Goal: Information Seeking & Learning: Learn about a topic

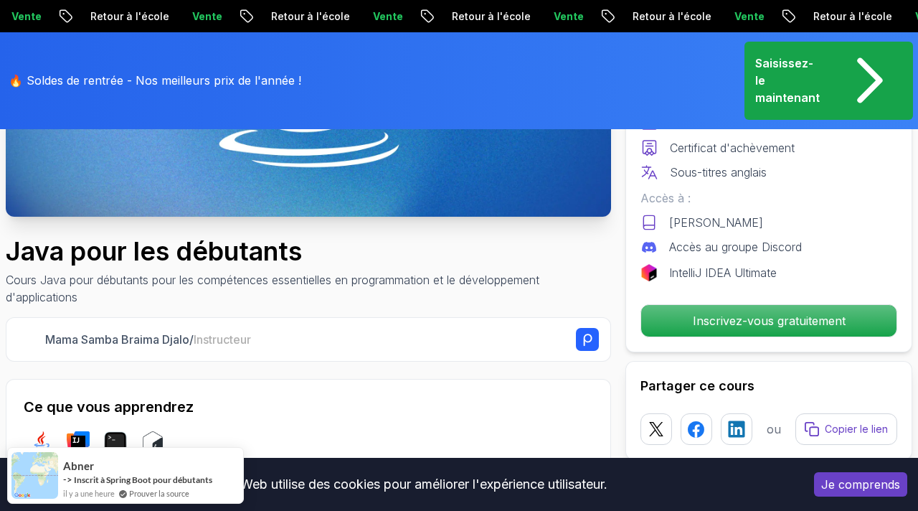
scroll to position [341, 0]
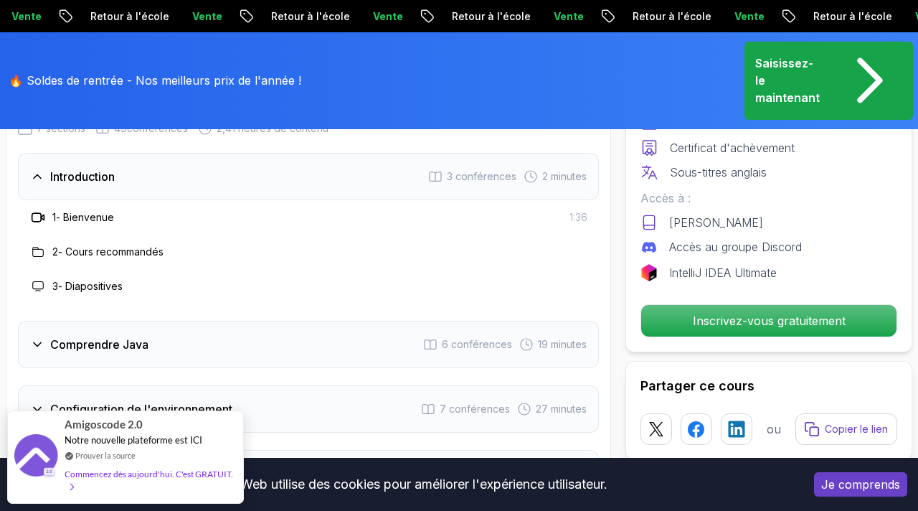
scroll to position [2458, 0]
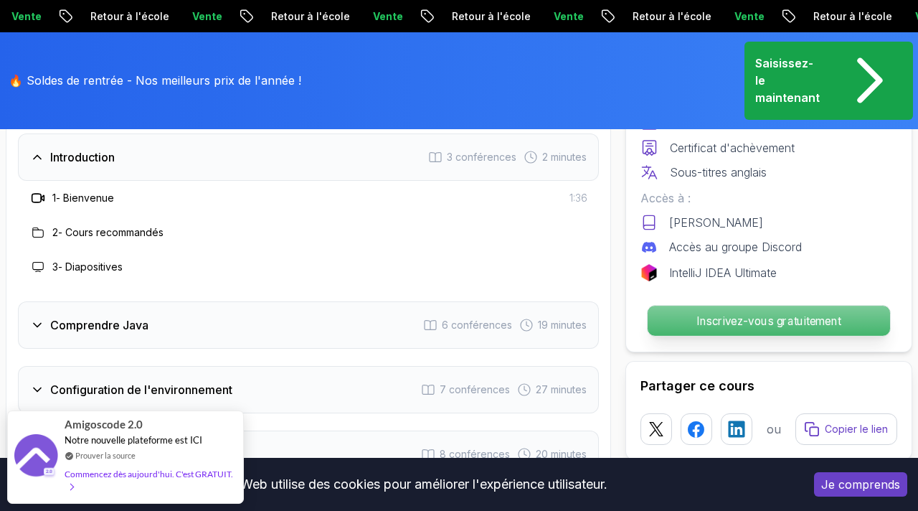
click at [712, 315] on font "Inscrivez-vous gratuitement" at bounding box center [768, 320] width 145 height 14
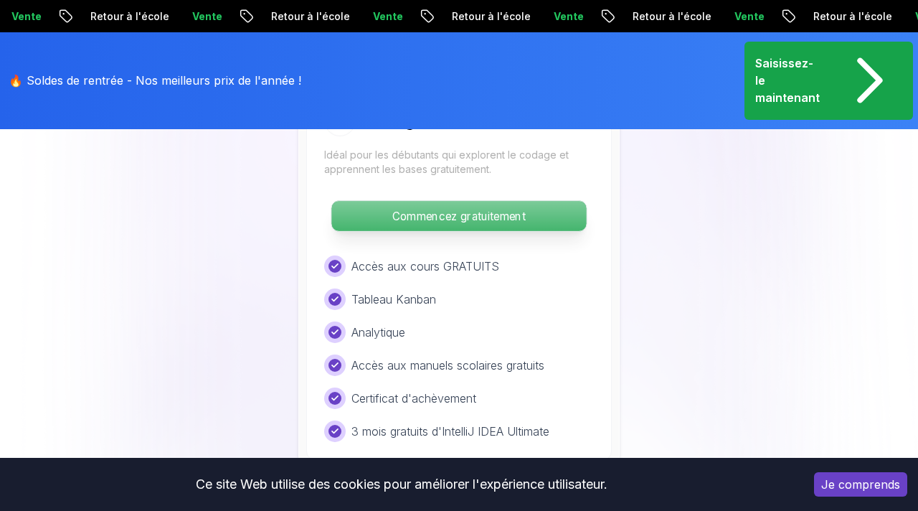
scroll to position [3398, 0]
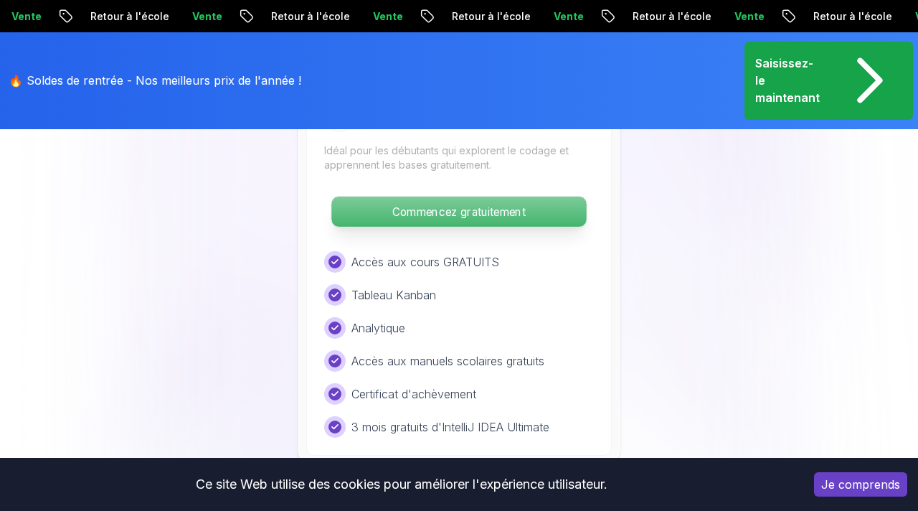
click at [405, 205] on font "Commencez gratuitement" at bounding box center [458, 212] width 133 height 14
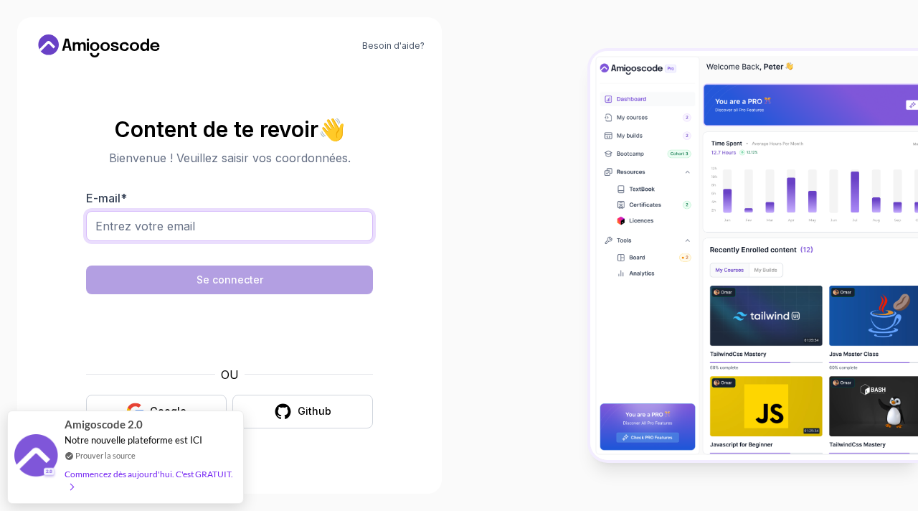
click at [250, 231] on input "E-mail *" at bounding box center [229, 226] width 287 height 30
type input "[EMAIL_ADDRESS][DOMAIN_NAME]"
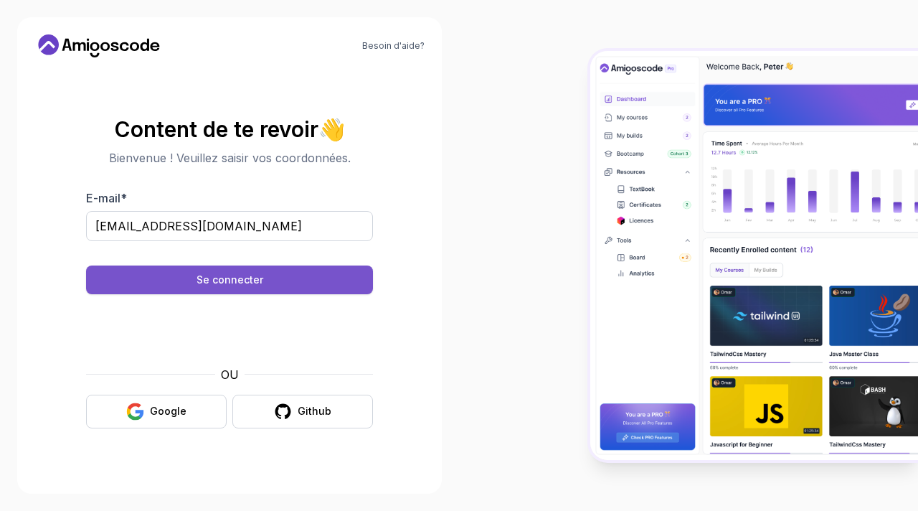
click at [239, 278] on font "Se connecter" at bounding box center [230, 279] width 67 height 12
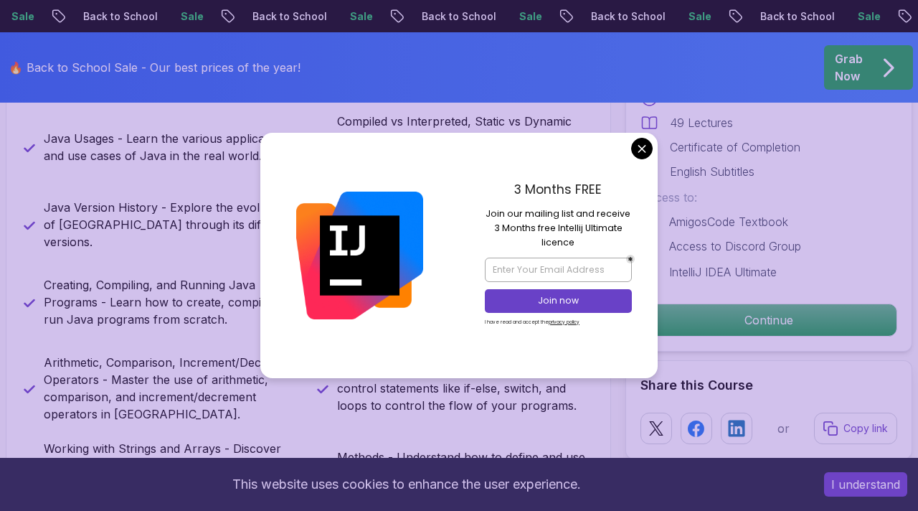
scroll to position [703, 0]
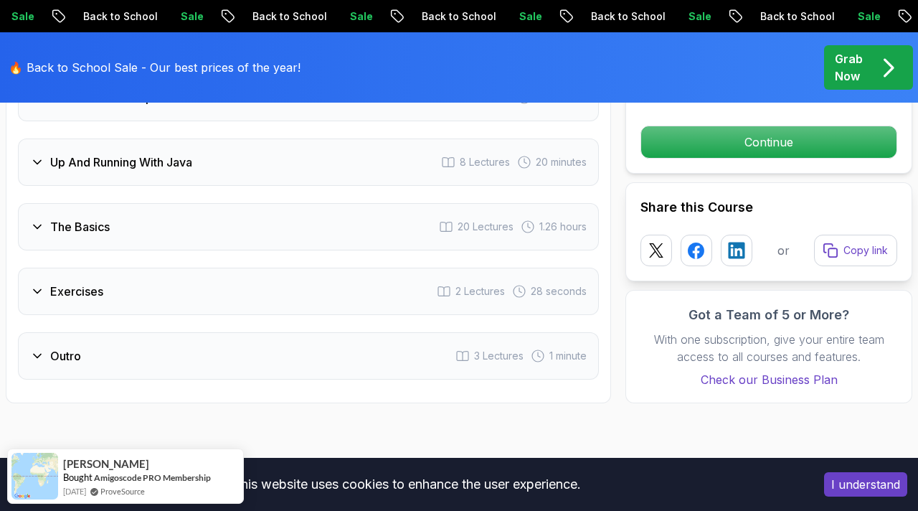
scroll to position [2513, 0]
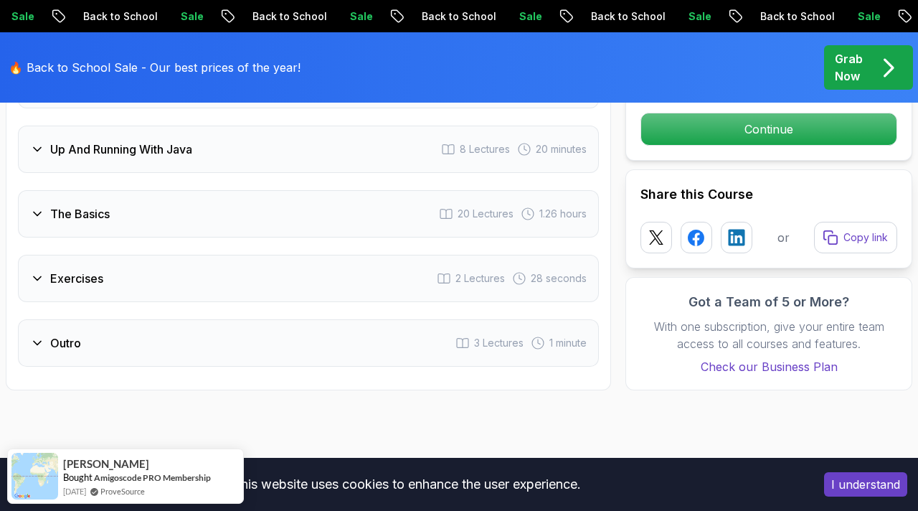
click at [42, 271] on icon at bounding box center [37, 278] width 14 height 14
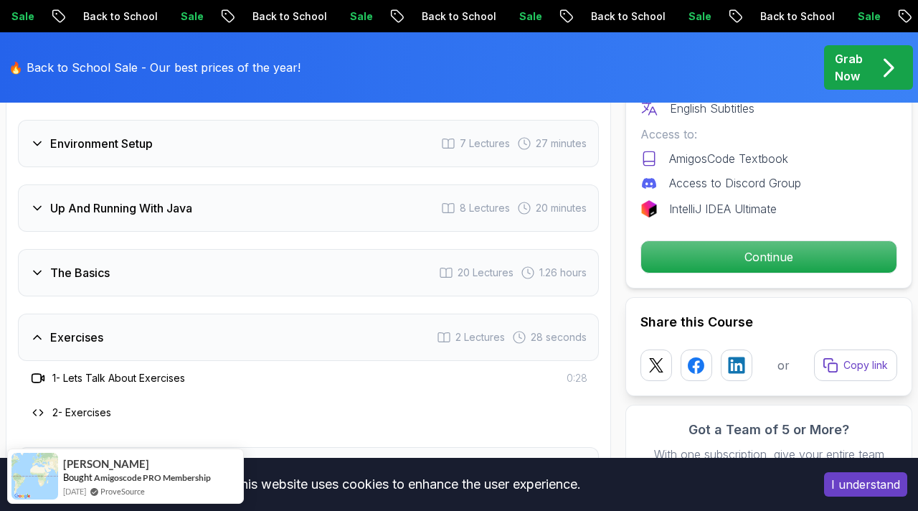
scroll to position [2326, 0]
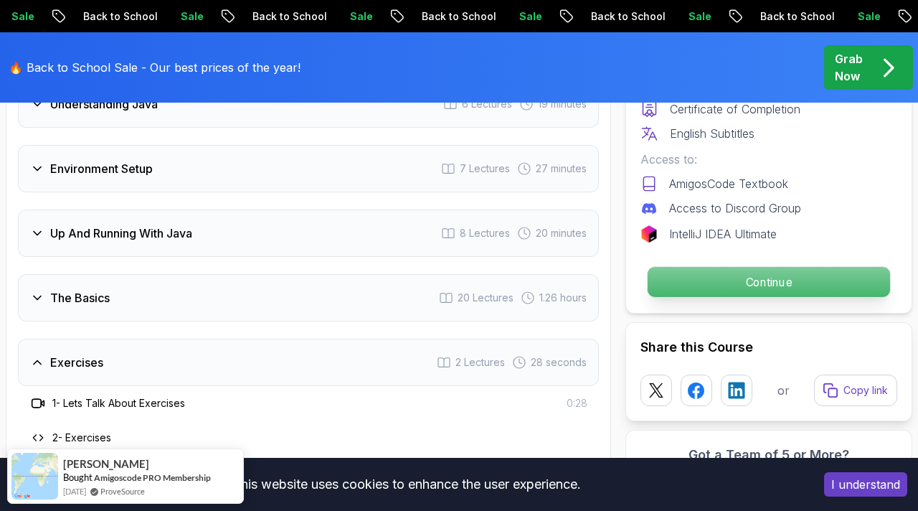
click at [753, 267] on p "Continue" at bounding box center [769, 282] width 242 height 30
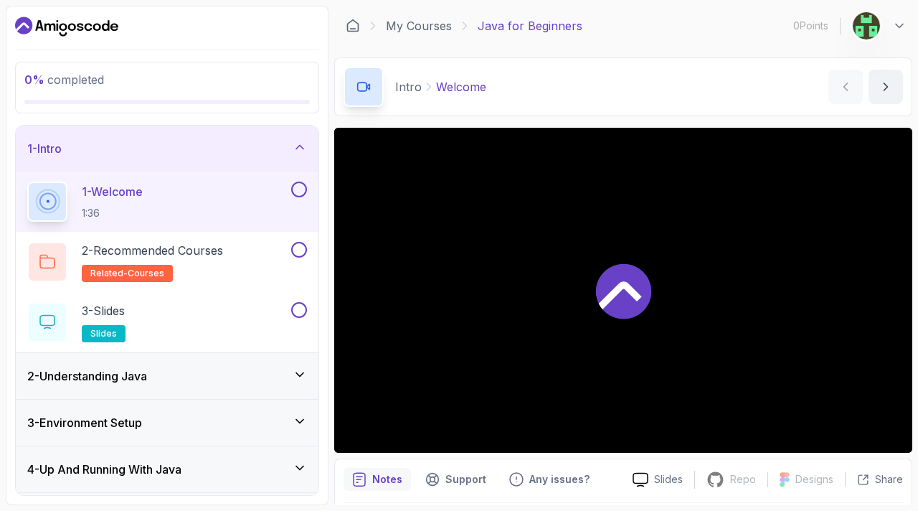
scroll to position [47, 0]
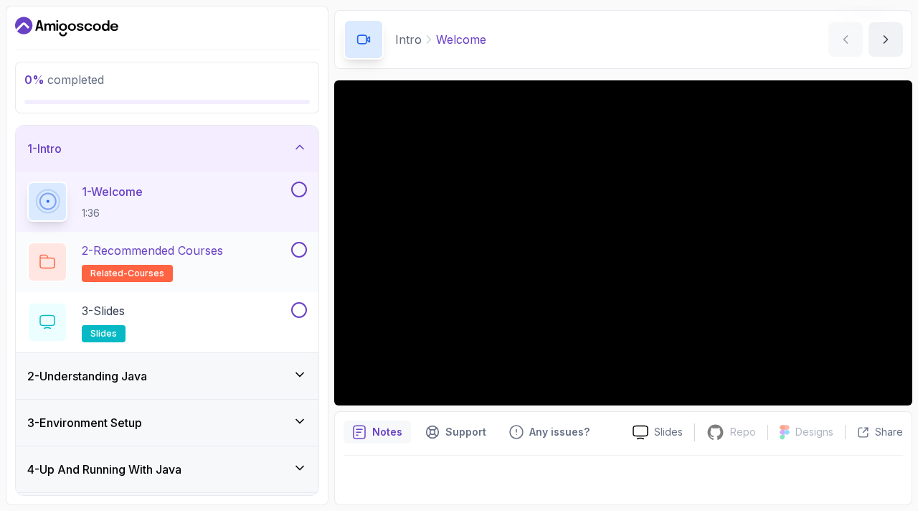
click at [222, 262] on h2 "2 - Recommended Courses related-courses" at bounding box center [152, 262] width 141 height 40
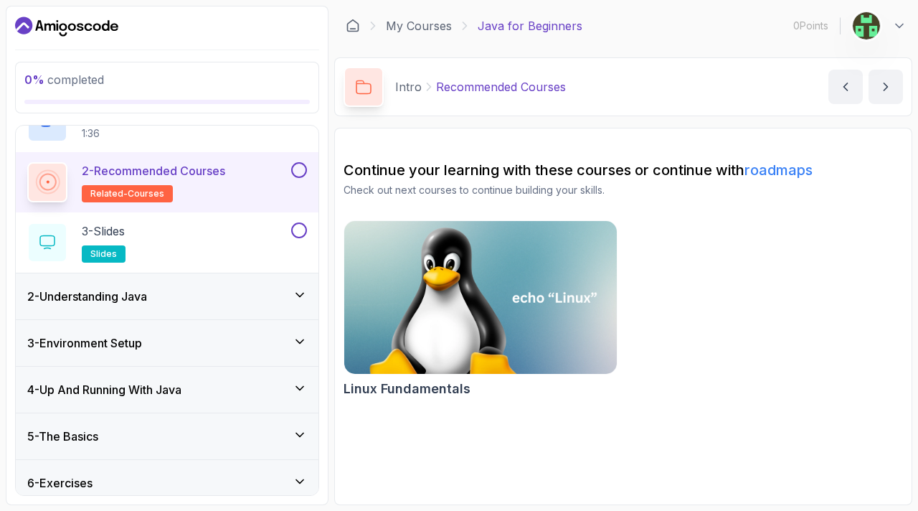
scroll to position [82, 0]
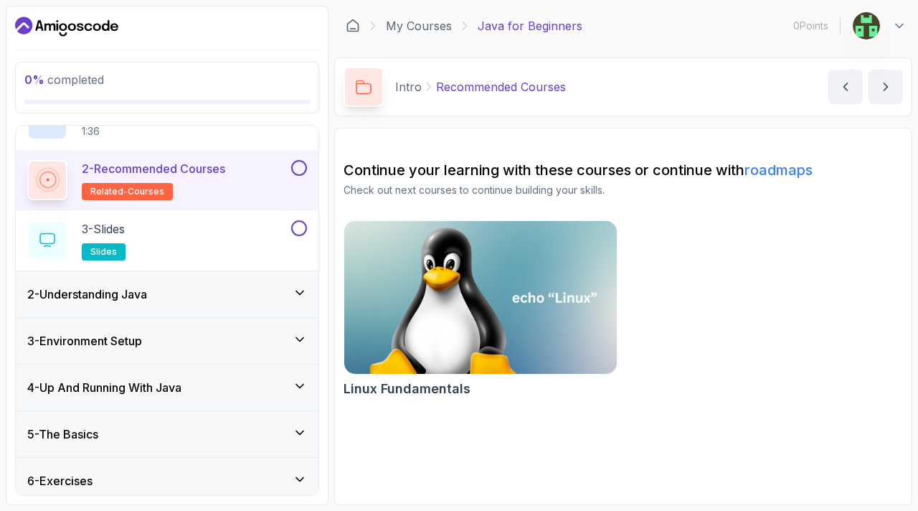
click at [302, 296] on icon at bounding box center [300, 292] width 14 height 14
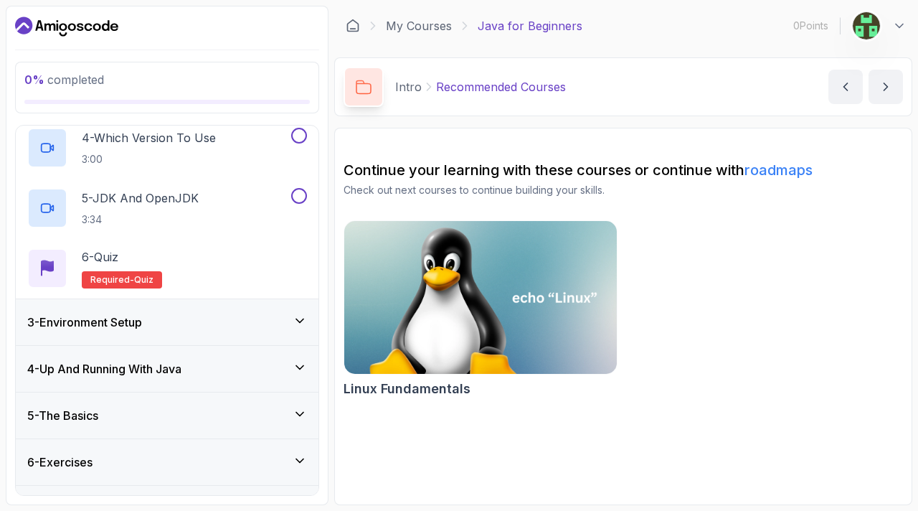
scroll to position [317, 0]
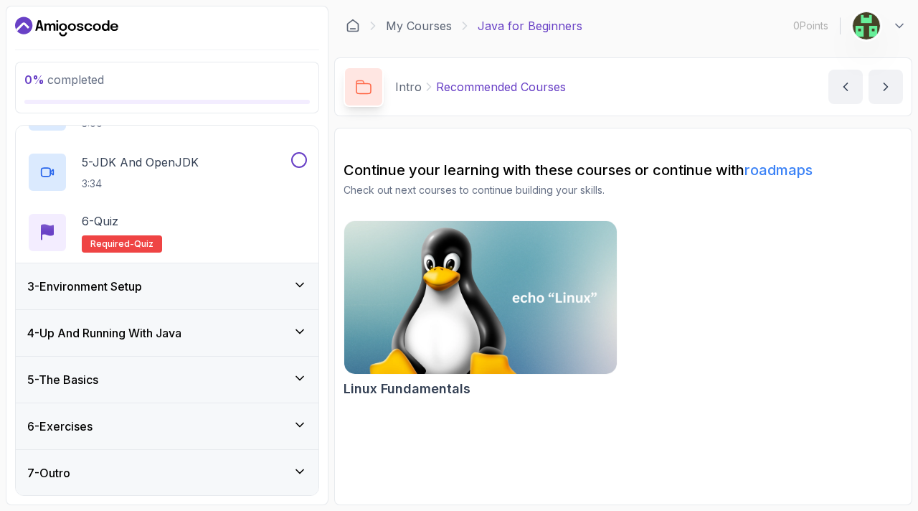
click at [303, 287] on icon at bounding box center [300, 285] width 14 height 14
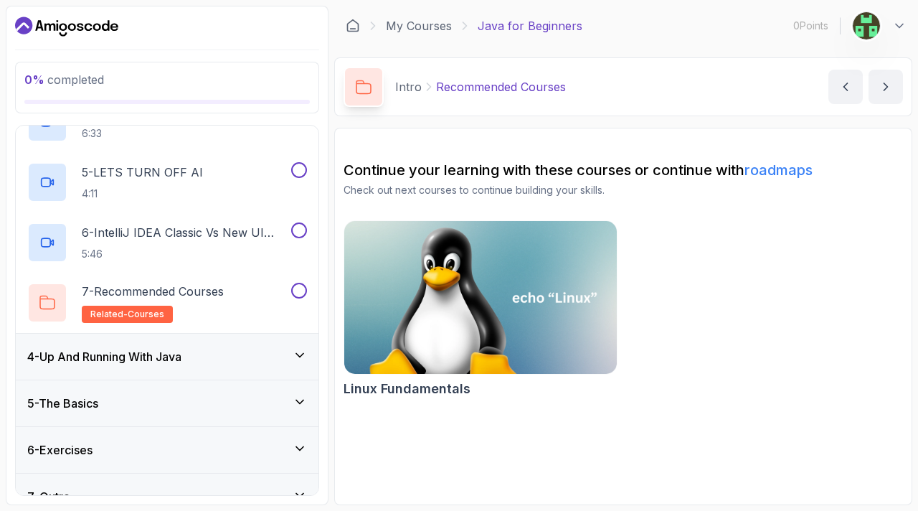
scroll to position [377, 0]
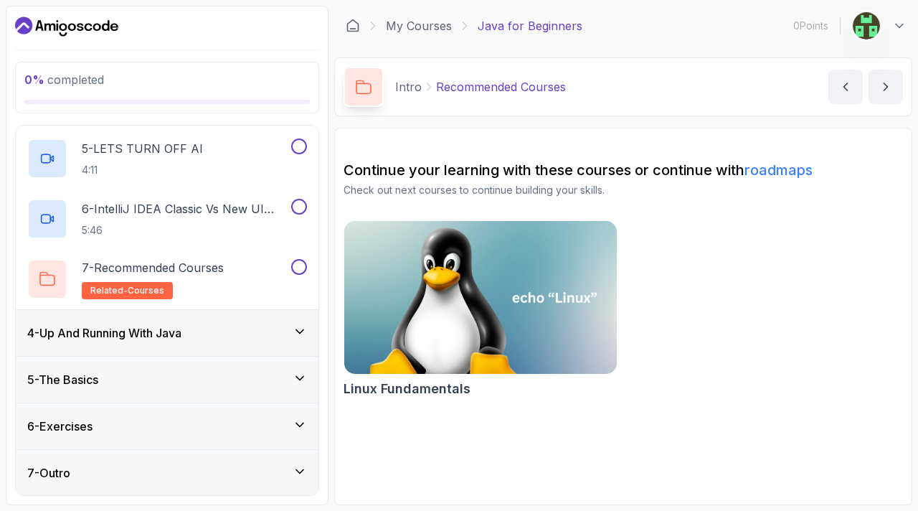
click at [303, 333] on icon at bounding box center [300, 331] width 14 height 14
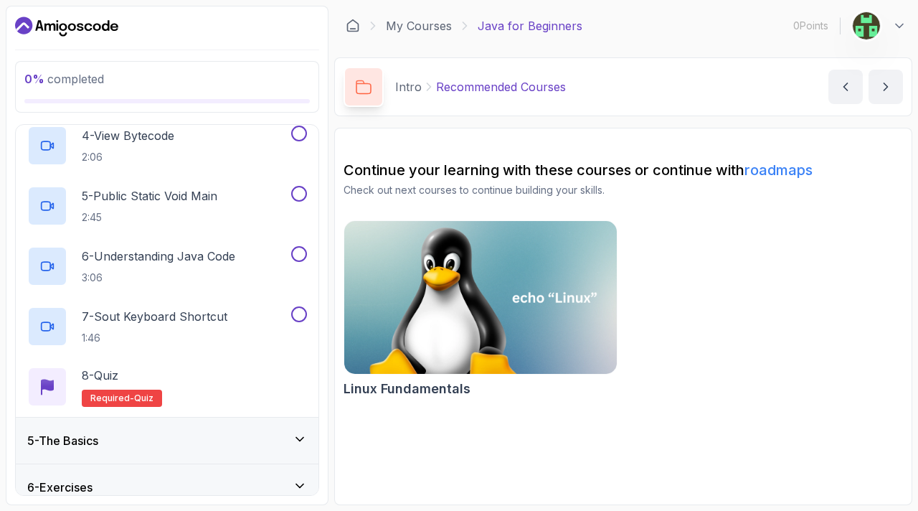
scroll to position [438, 0]
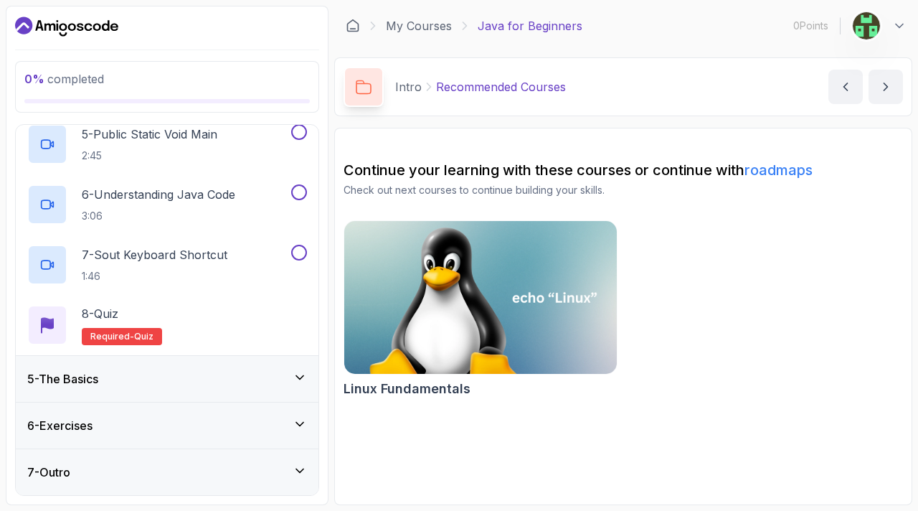
click at [305, 379] on icon at bounding box center [300, 377] width 14 height 14
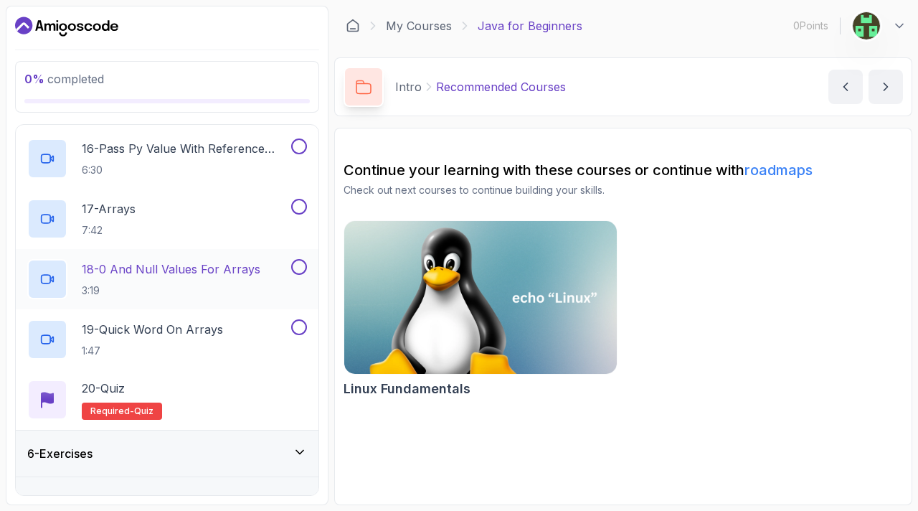
scroll to position [1161, 0]
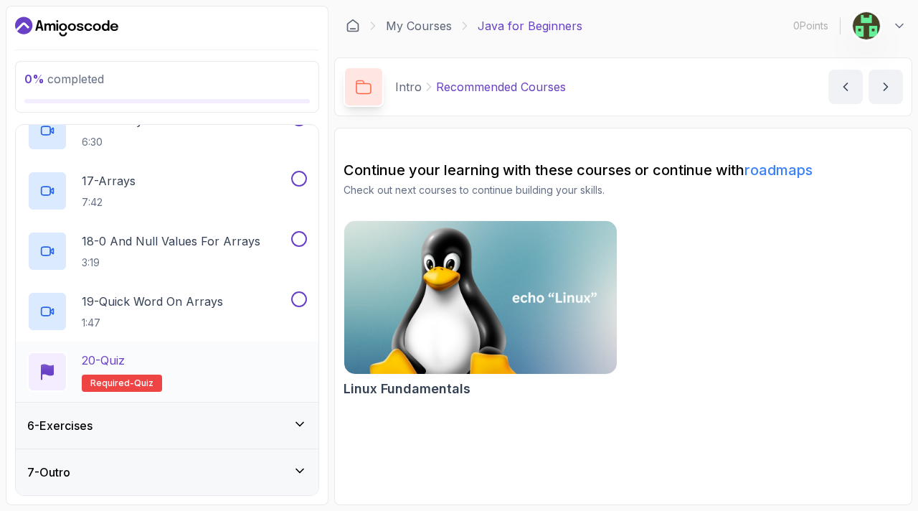
click at [123, 355] on p "20 - Quiz" at bounding box center [103, 359] width 43 height 17
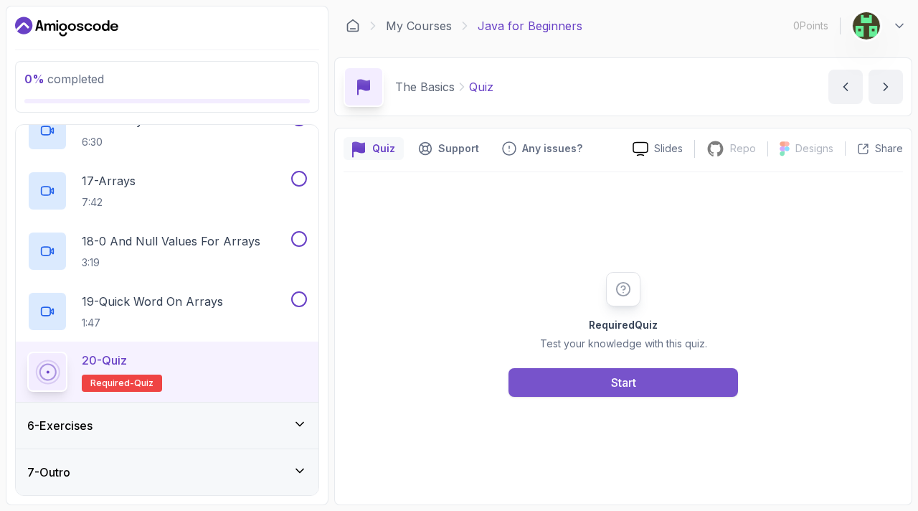
click at [572, 386] on button "Start" at bounding box center [624, 382] width 230 height 29
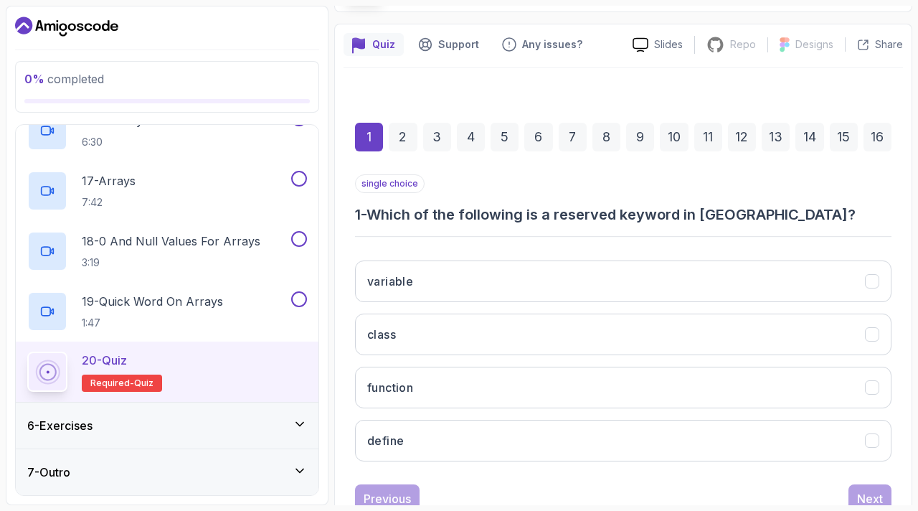
scroll to position [153, 0]
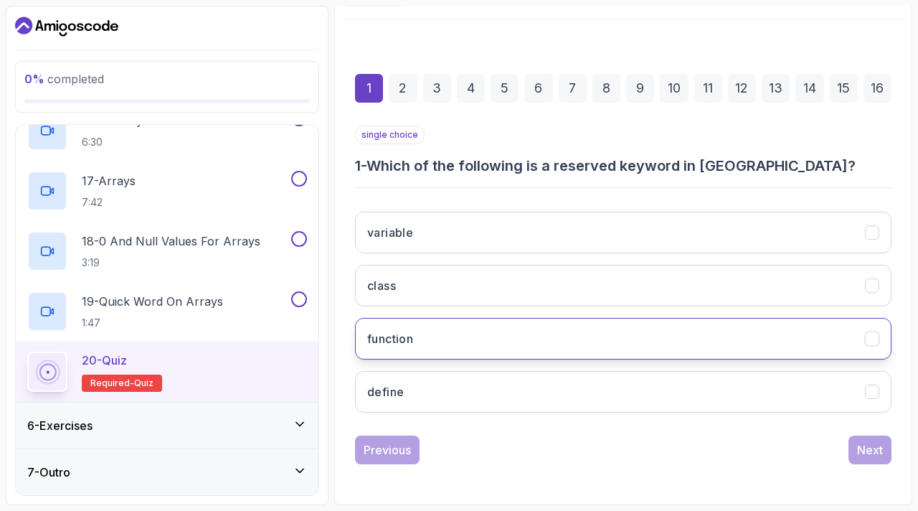
click at [445, 346] on button "function" at bounding box center [623, 339] width 537 height 42
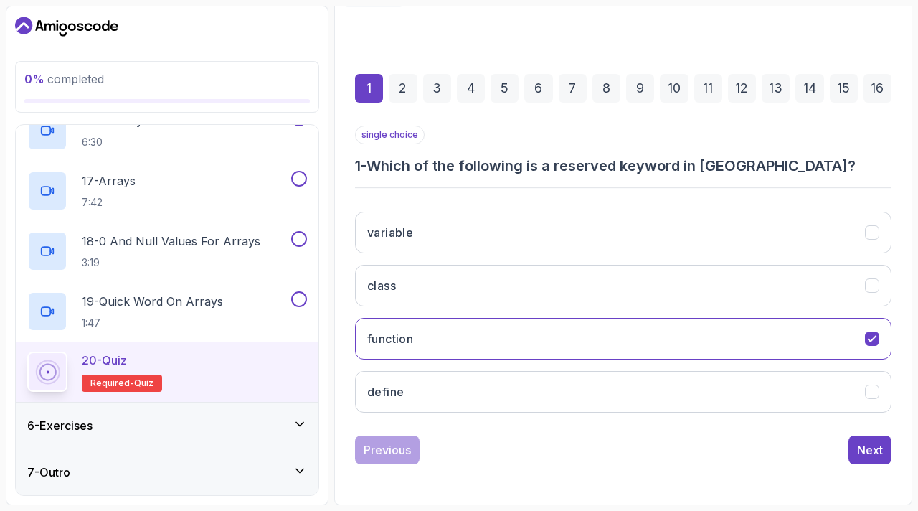
click at [278, 419] on div "6 - Exercises" at bounding box center [167, 425] width 280 height 17
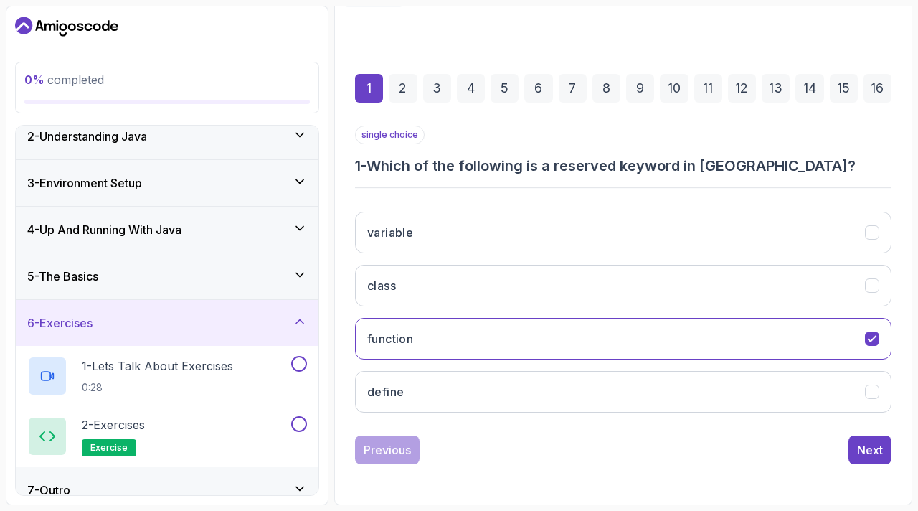
scroll to position [77, 0]
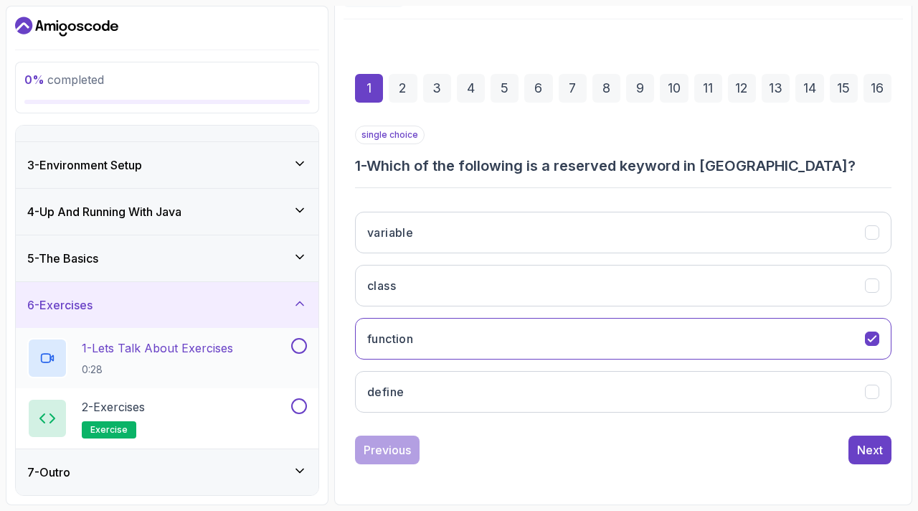
click at [216, 351] on p "1 - Lets Talk About Exercises" at bounding box center [157, 347] width 151 height 17
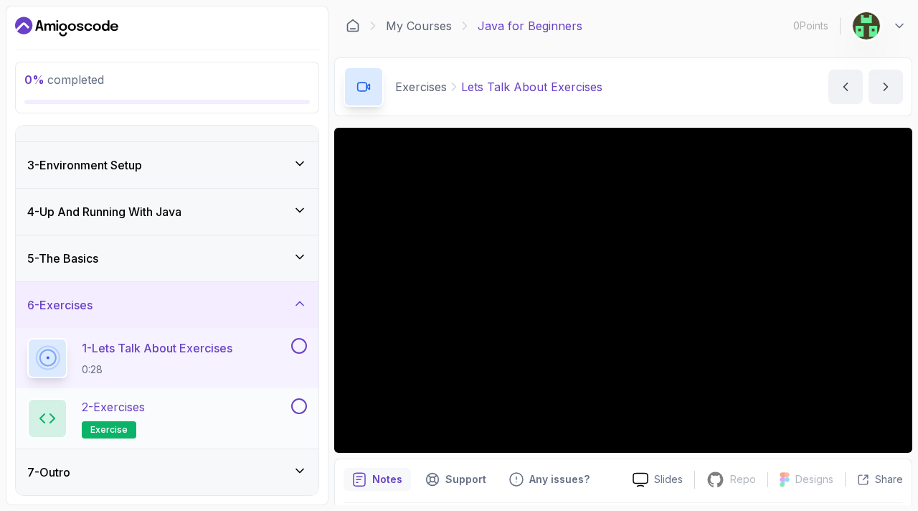
click at [153, 402] on div "2 - Exercises exercise" at bounding box center [157, 418] width 261 height 40
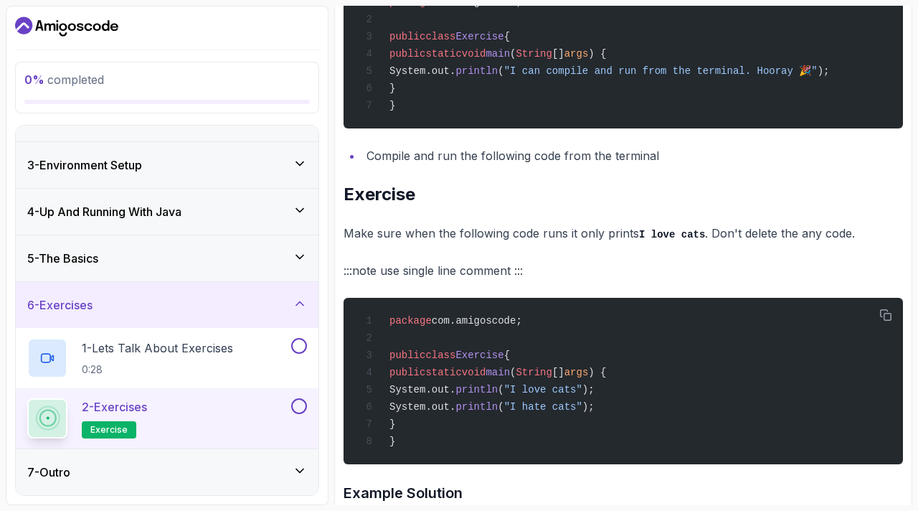
scroll to position [482, 0]
